Goal: Transaction & Acquisition: Obtain resource

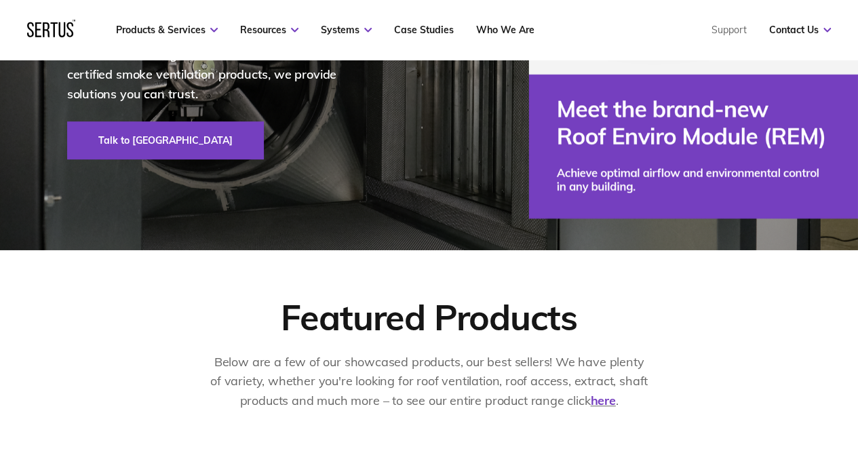
click at [622, 157] on div "Smoke ventilation, made simple. As the UK's leading manufacturer of tested and …" at bounding box center [429, 35] width 794 height 429
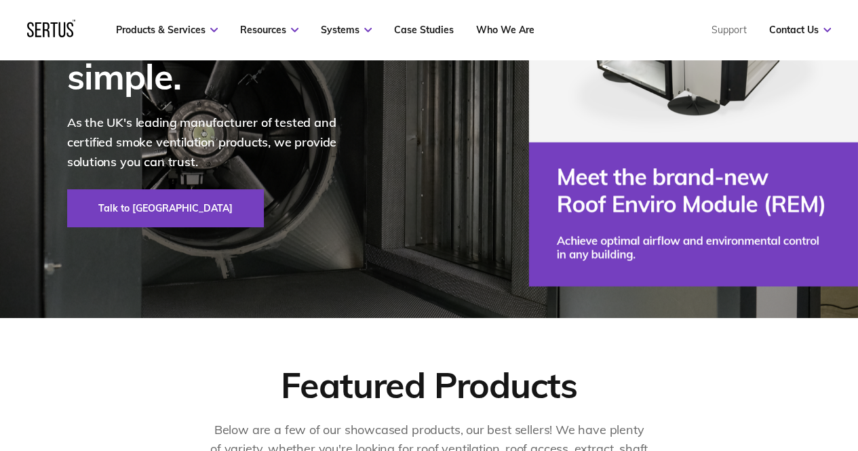
click at [626, 150] on div "Smoke ventilation, made simple. As the UK's leading manufacturer of tested and …" at bounding box center [429, 103] width 794 height 429
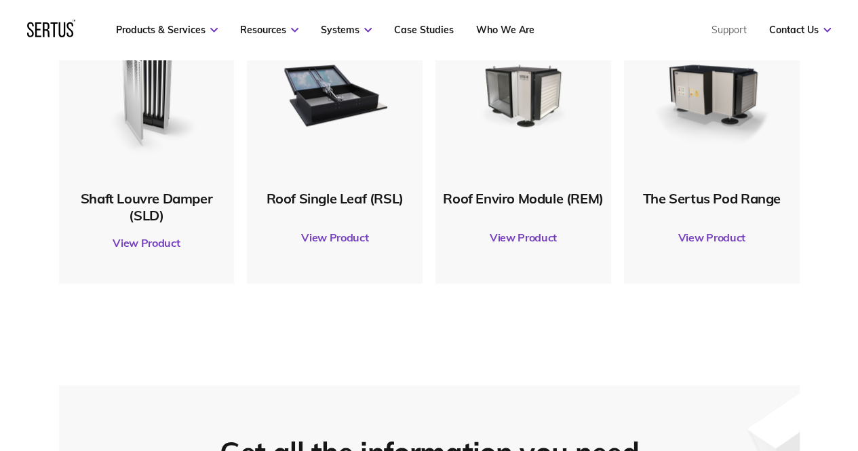
scroll to position [746, 0]
click at [712, 233] on link "View Product" at bounding box center [711, 237] width 162 height 38
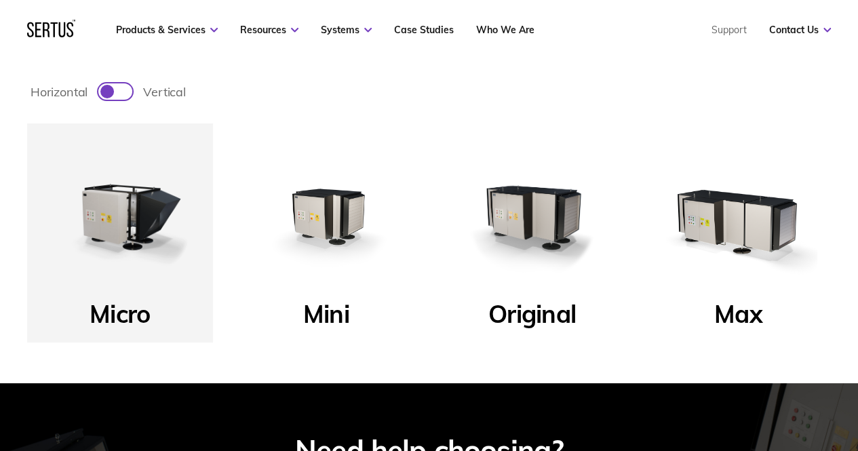
click at [792, 251] on img at bounding box center [737, 216] width 159 height 159
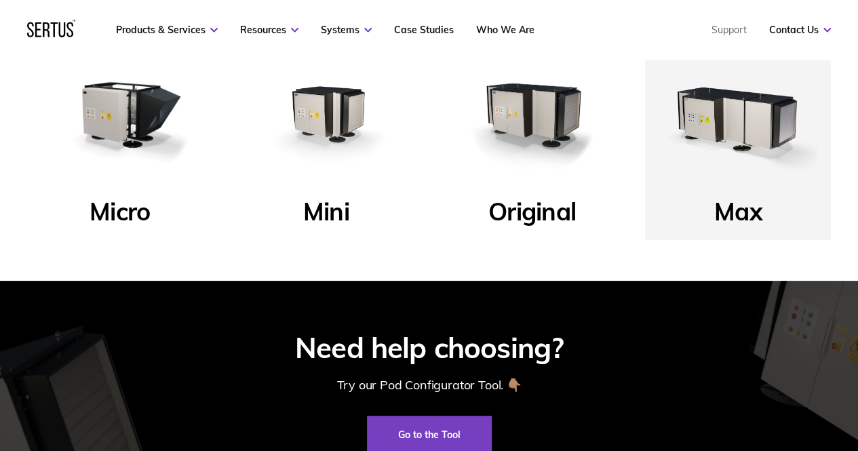
scroll to position [610, 0]
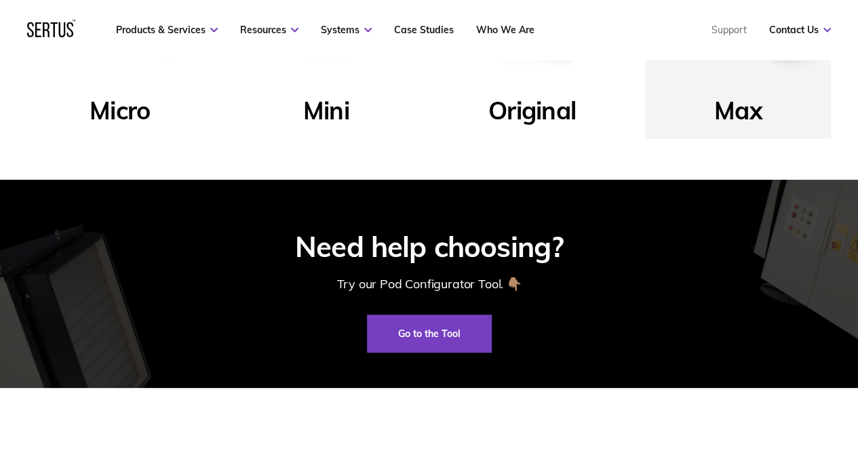
click at [736, 110] on p "Max" at bounding box center [738, 114] width 48 height 39
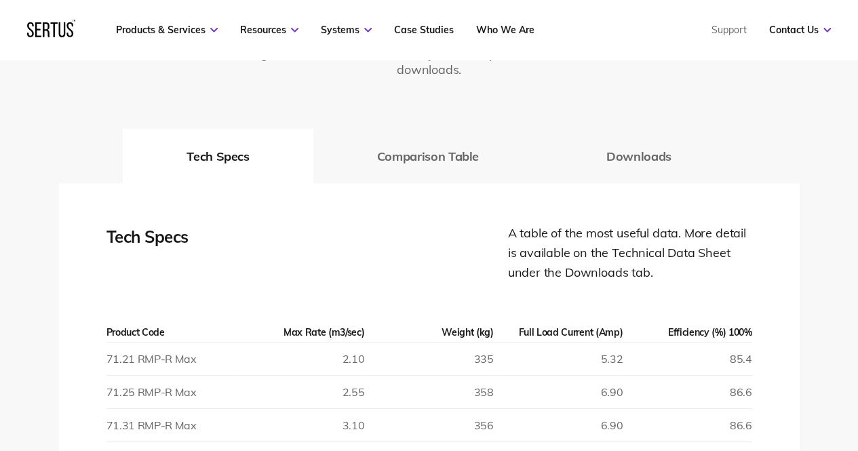
scroll to position [1830, 0]
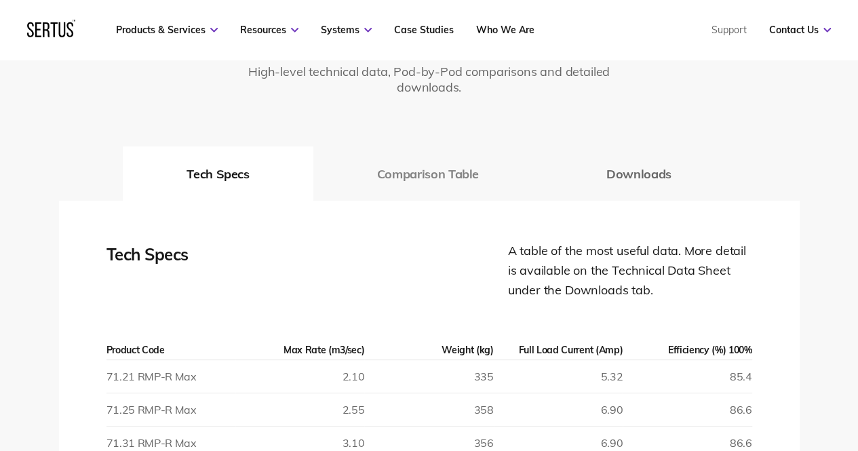
click at [433, 169] on button "Comparison Table" at bounding box center [427, 173] width 229 height 54
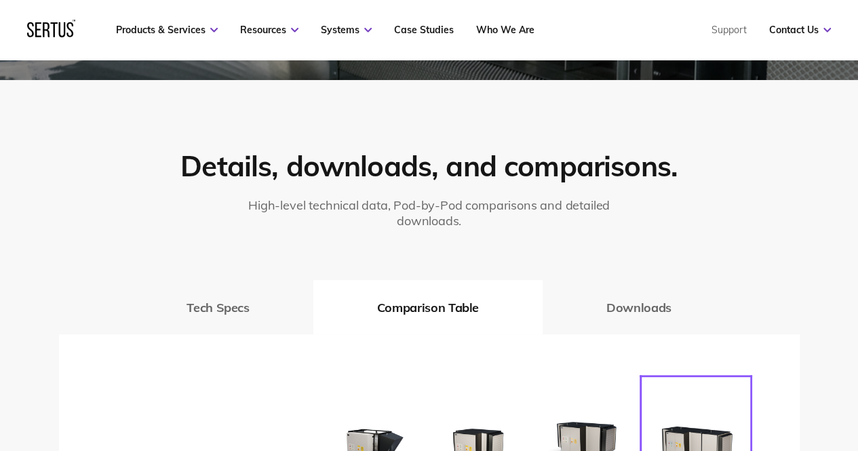
scroll to position [1695, 0]
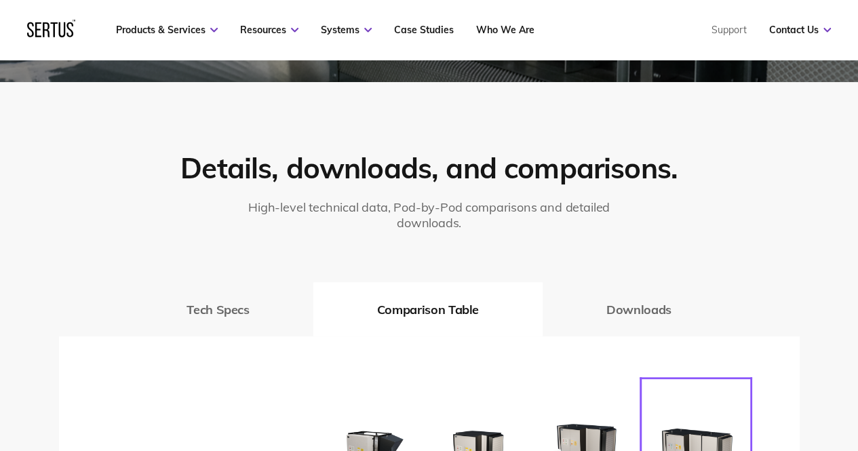
drag, startPoint x: 644, startPoint y: 289, endPoint x: 792, endPoint y: 294, distance: 147.9
click at [645, 289] on button "Downloads" at bounding box center [638, 309] width 193 height 54
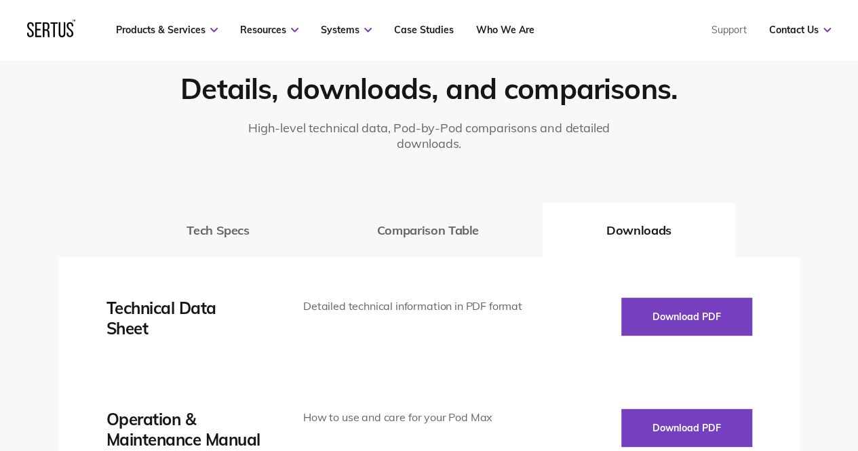
scroll to position [1898, 0]
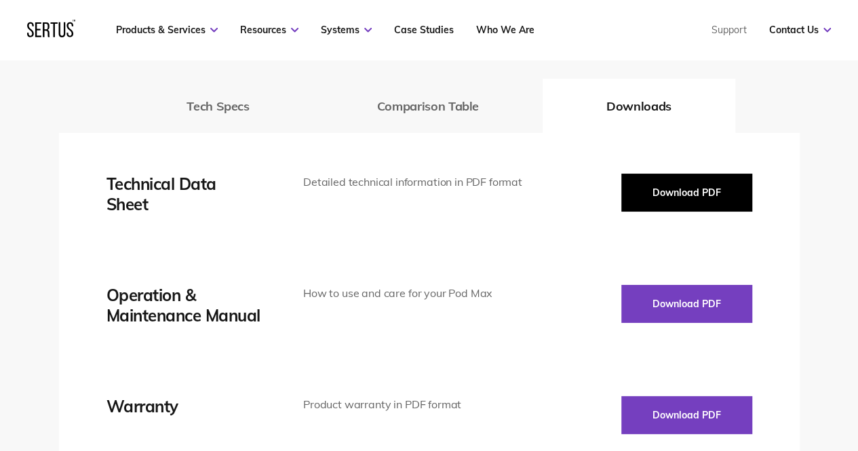
click at [686, 185] on button "Download PDF" at bounding box center [686, 193] width 131 height 38
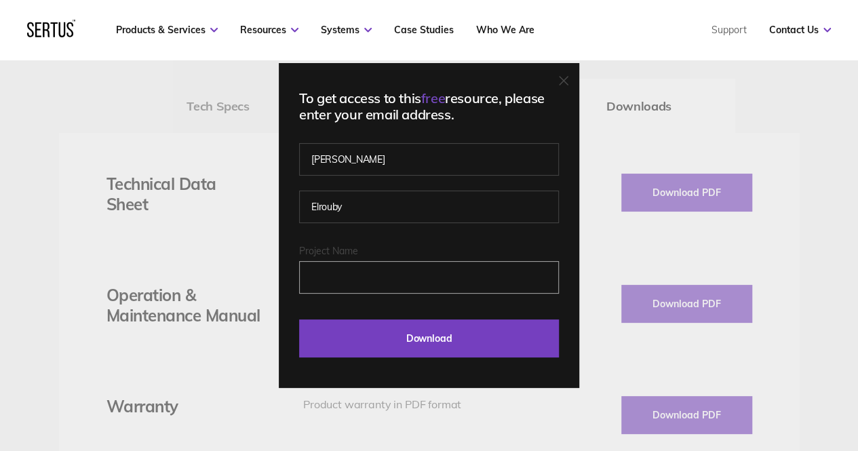
click at [372, 278] on input "Project Name" at bounding box center [429, 277] width 260 height 33
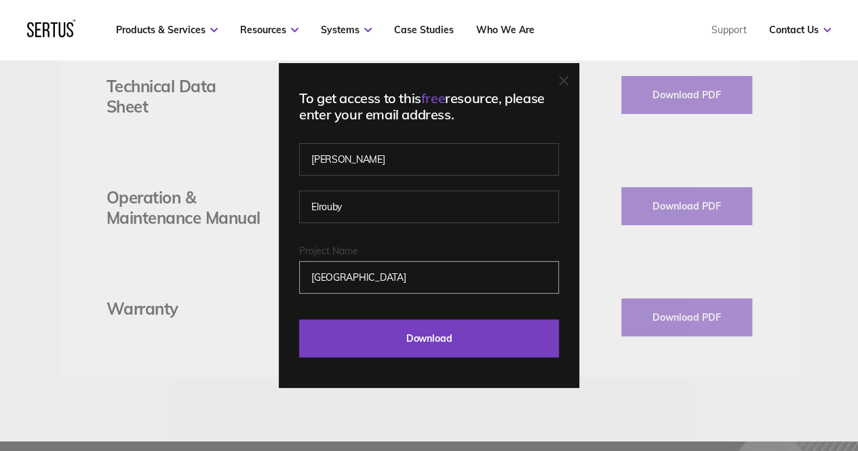
scroll to position [1966, 0]
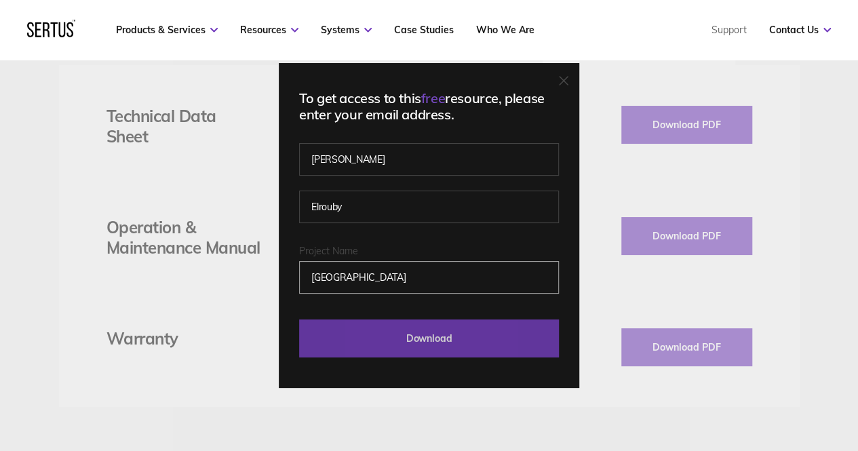
type input "[GEOGRAPHIC_DATA]"
click at [388, 334] on input "Download" at bounding box center [429, 338] width 260 height 38
